Goal: Check status: Check status

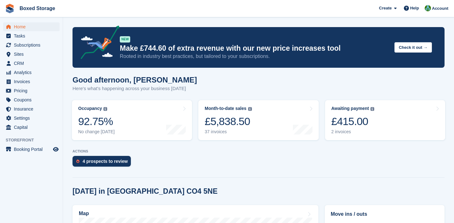
click at [321, 115] on turbo-frame "Month-to-date sales The sum of all finalised invoices generated this month to d…" at bounding box center [258, 120] width 126 height 46
click at [298, 124] on div at bounding box center [303, 120] width 20 height 29
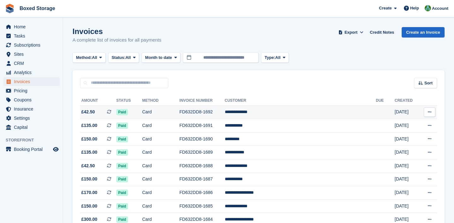
click at [224, 109] on td "FD632DD8-1692" at bounding box center [201, 113] width 45 height 14
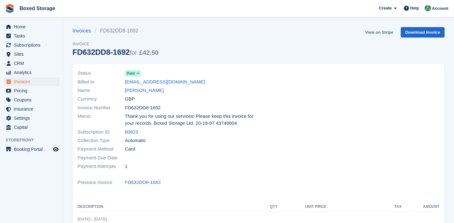
click at [375, 29] on link "View on Stripe" at bounding box center [378, 32] width 33 height 10
click at [39, 28] on span "Home" at bounding box center [33, 26] width 38 height 9
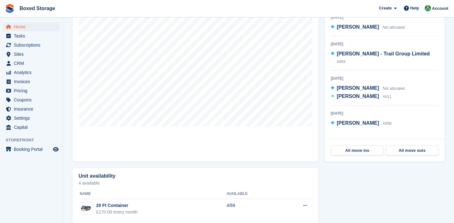
scroll to position [208, 0]
click at [69, 137] on section "NEW Make £744.60 of extra revenue with our new price increases tool Rooted in i…" at bounding box center [258, 12] width 391 height 440
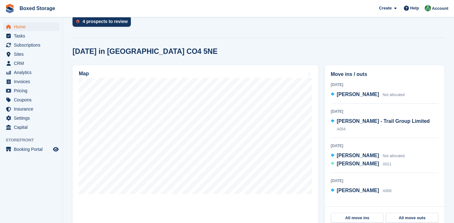
scroll to position [141, 0]
